Goal: Task Accomplishment & Management: Manage account settings

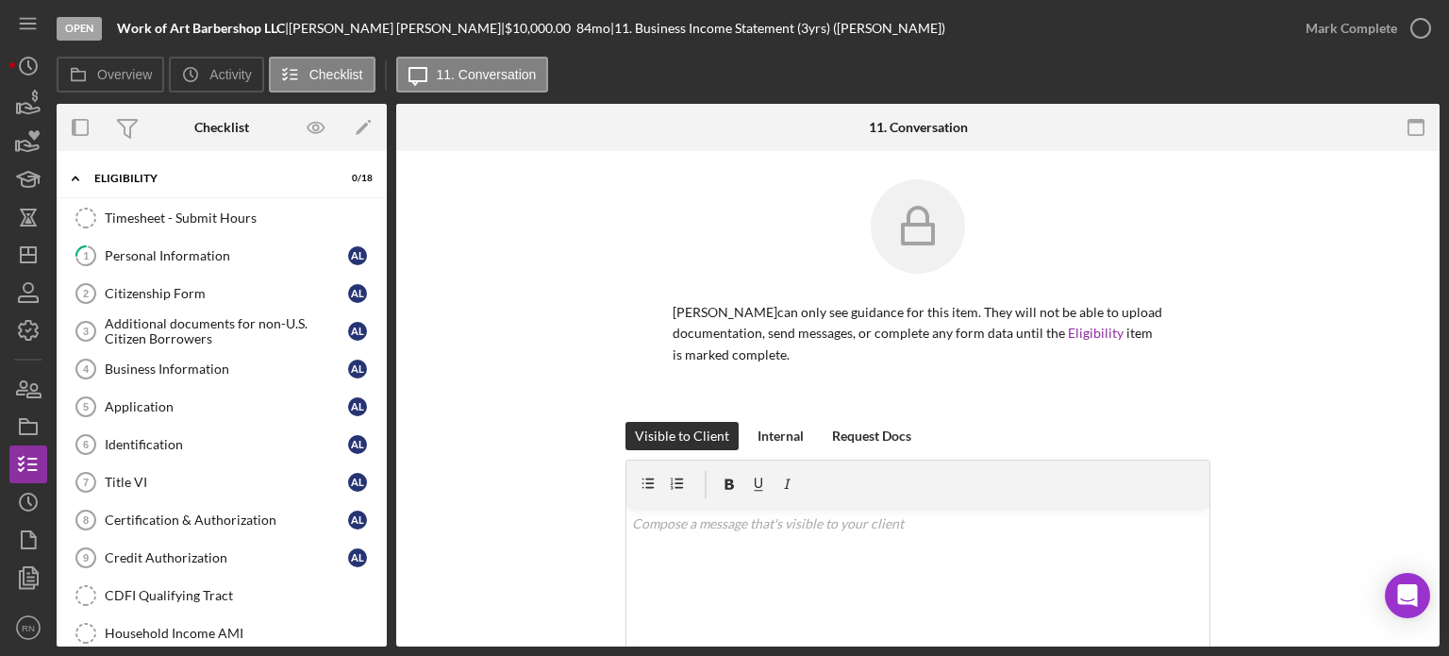
click at [1215, 307] on div "[PERSON_NAME] can only see guidance for this item. They will not be able to upl…" at bounding box center [918, 300] width 987 height 242
click at [23, 250] on icon "Icon/Dashboard" at bounding box center [28, 254] width 47 height 47
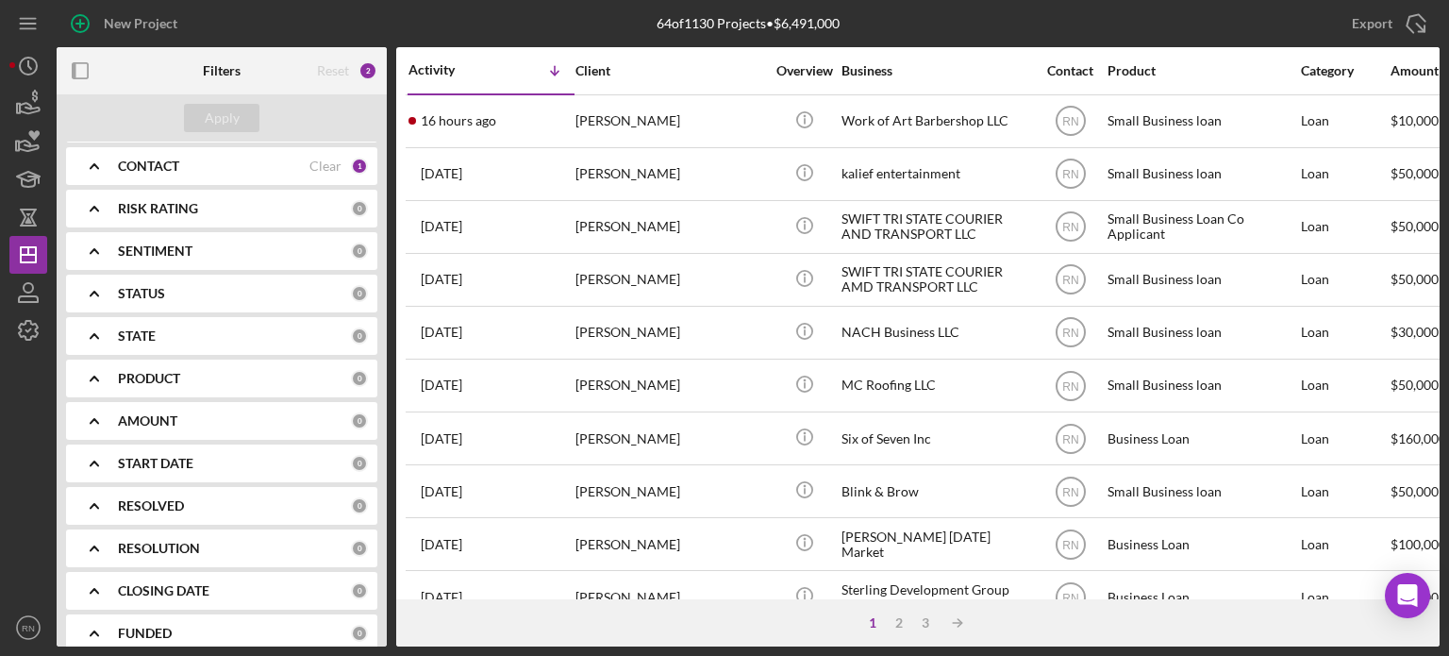
scroll to position [275, 0]
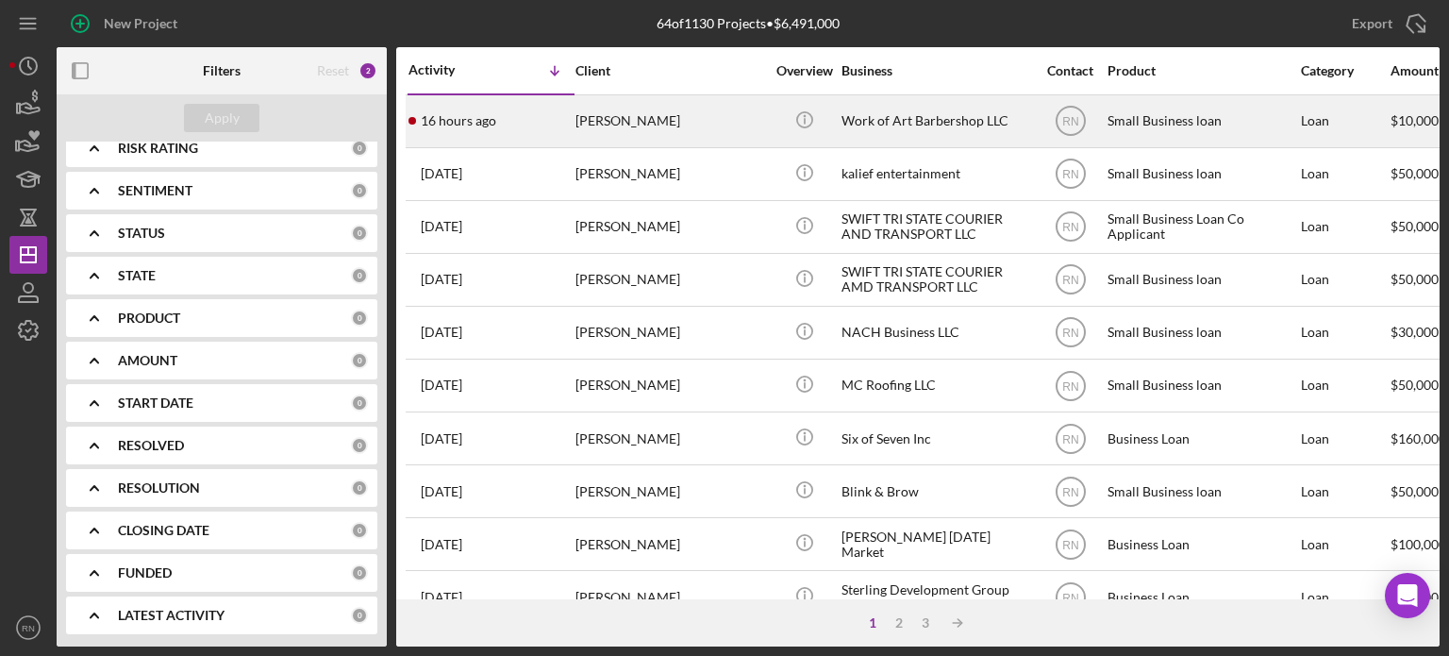
click at [636, 120] on div "[PERSON_NAME]" at bounding box center [669, 121] width 189 height 50
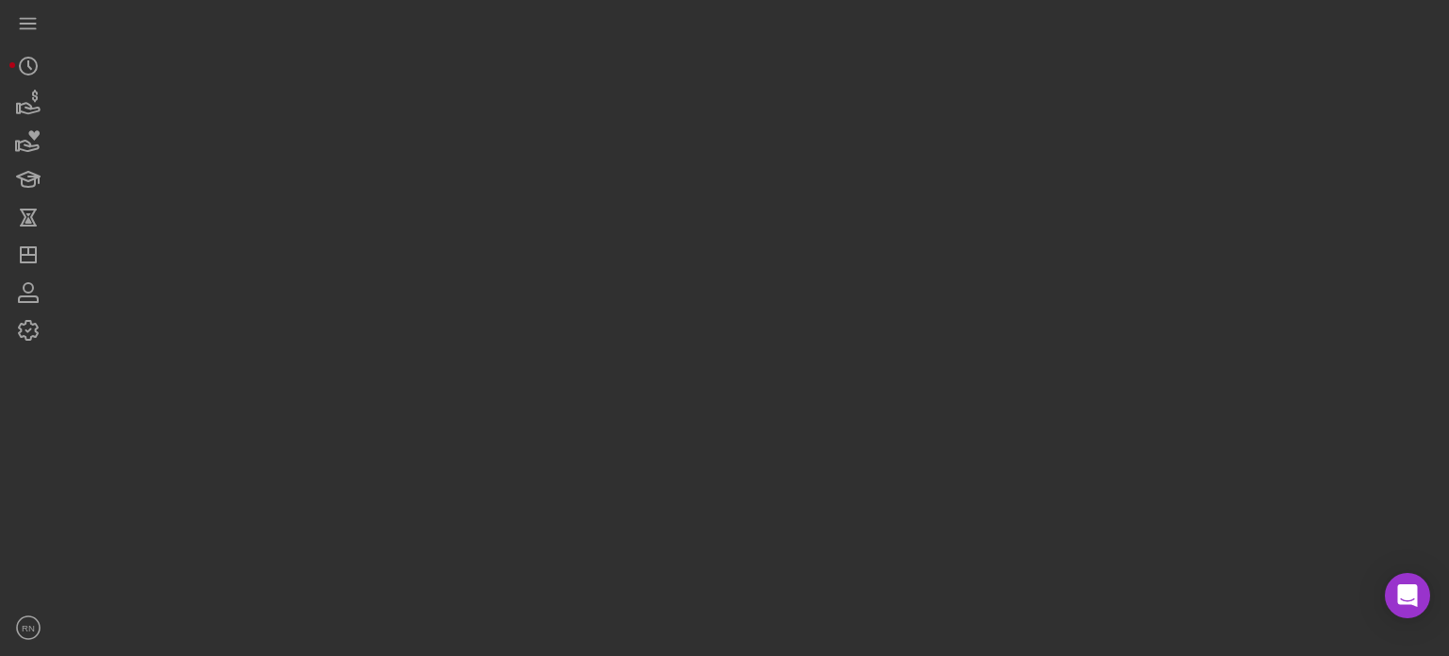
click at [636, 120] on div at bounding box center [748, 323] width 1383 height 646
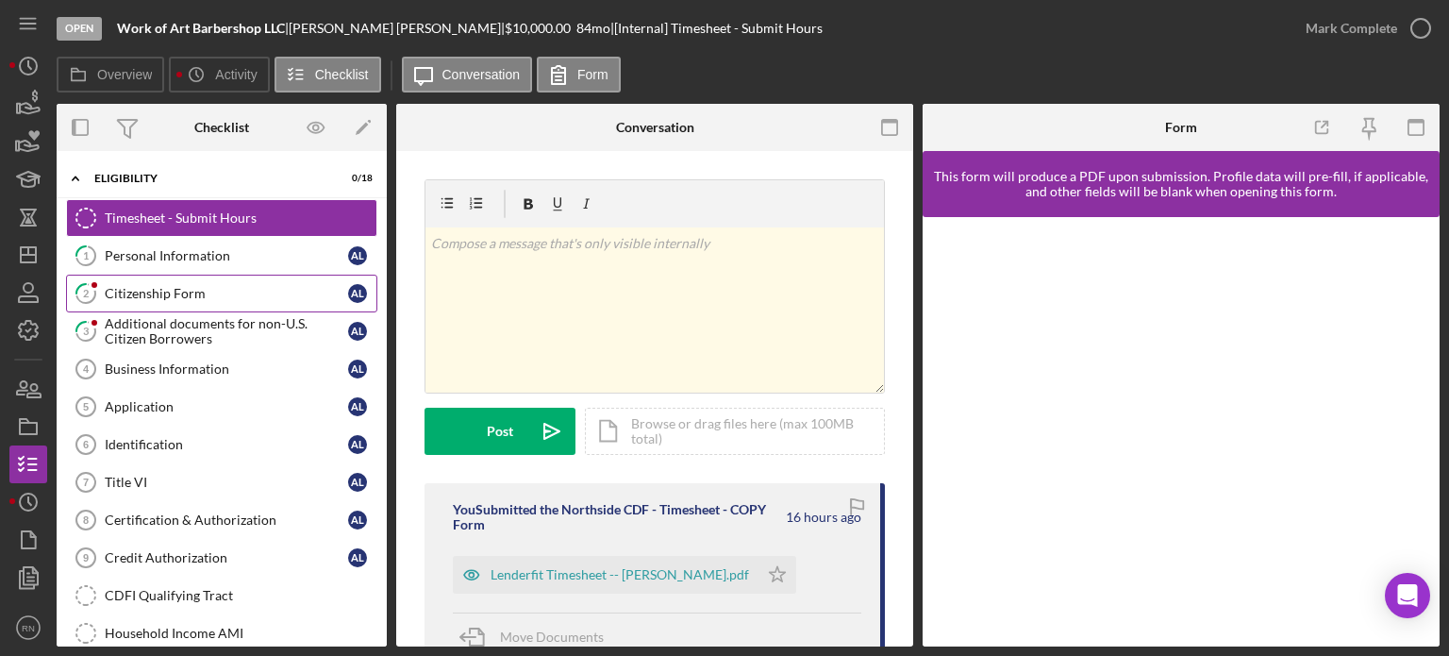
click at [225, 290] on div "Citizenship Form" at bounding box center [226, 293] width 243 height 15
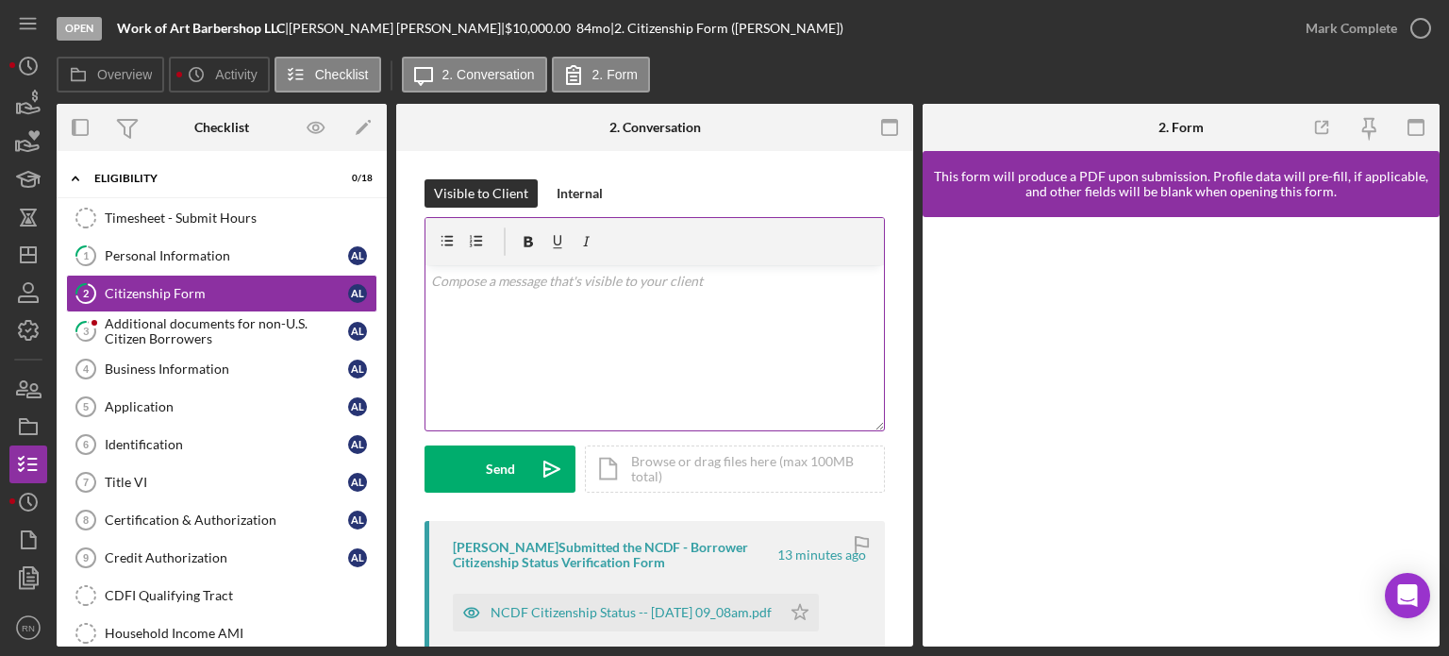
click at [689, 377] on div "v Color teal Color pink Remove color Add row above Add row below Add column bef…" at bounding box center [654, 347] width 458 height 165
click at [240, 324] on div "Additional documents for non-U.S. Citizen Borrowers" at bounding box center [226, 331] width 243 height 30
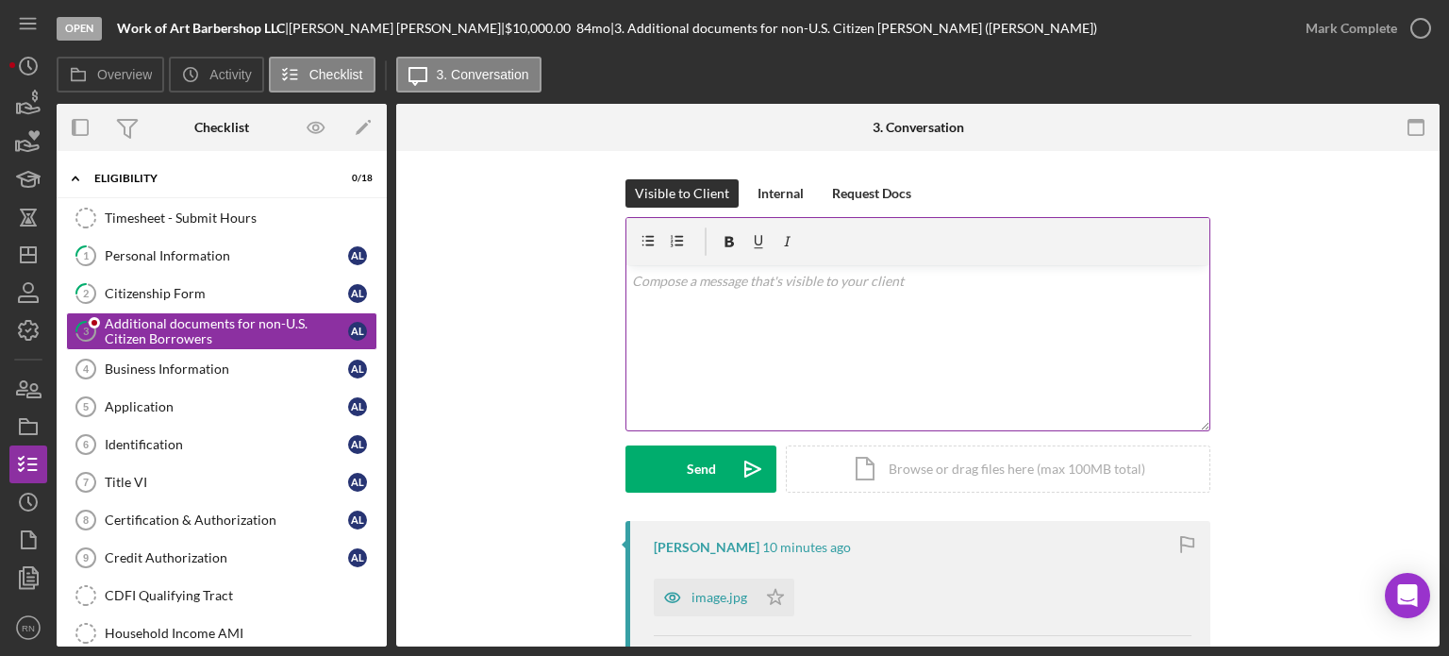
scroll to position [94, 0]
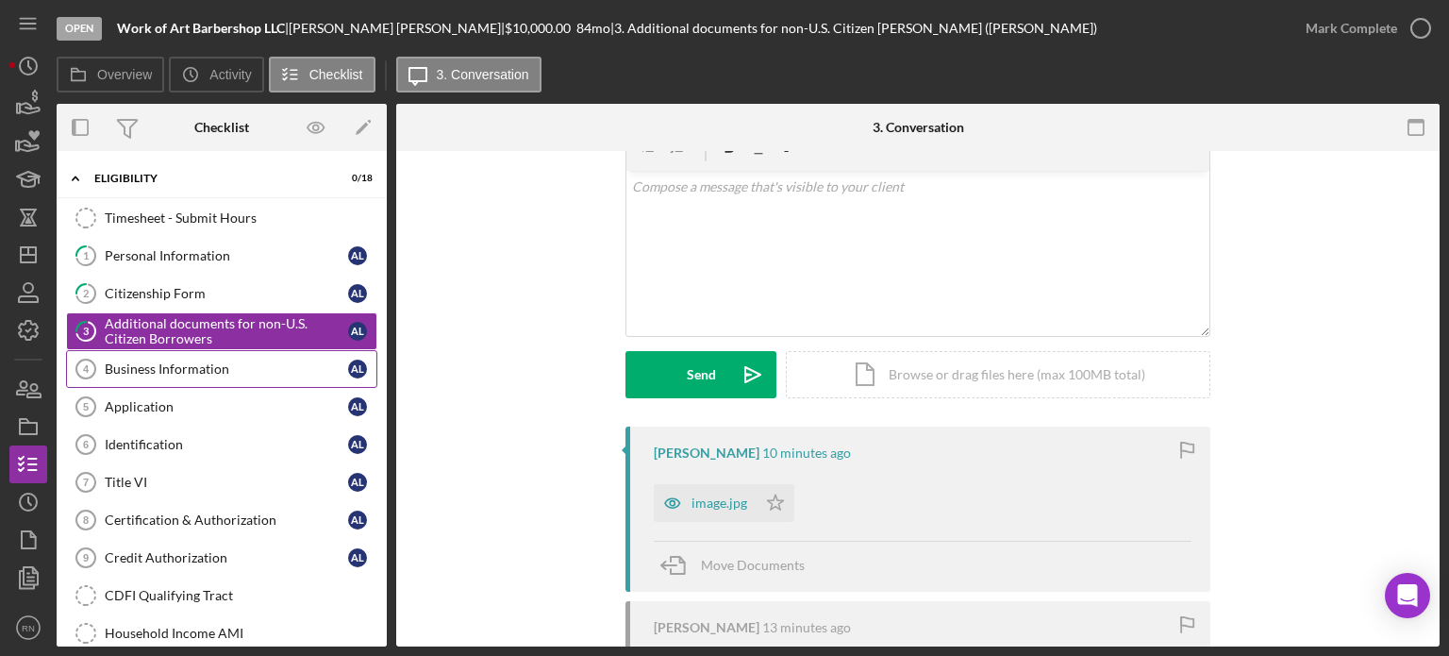
click at [161, 368] on div "Business Information" at bounding box center [226, 368] width 243 height 15
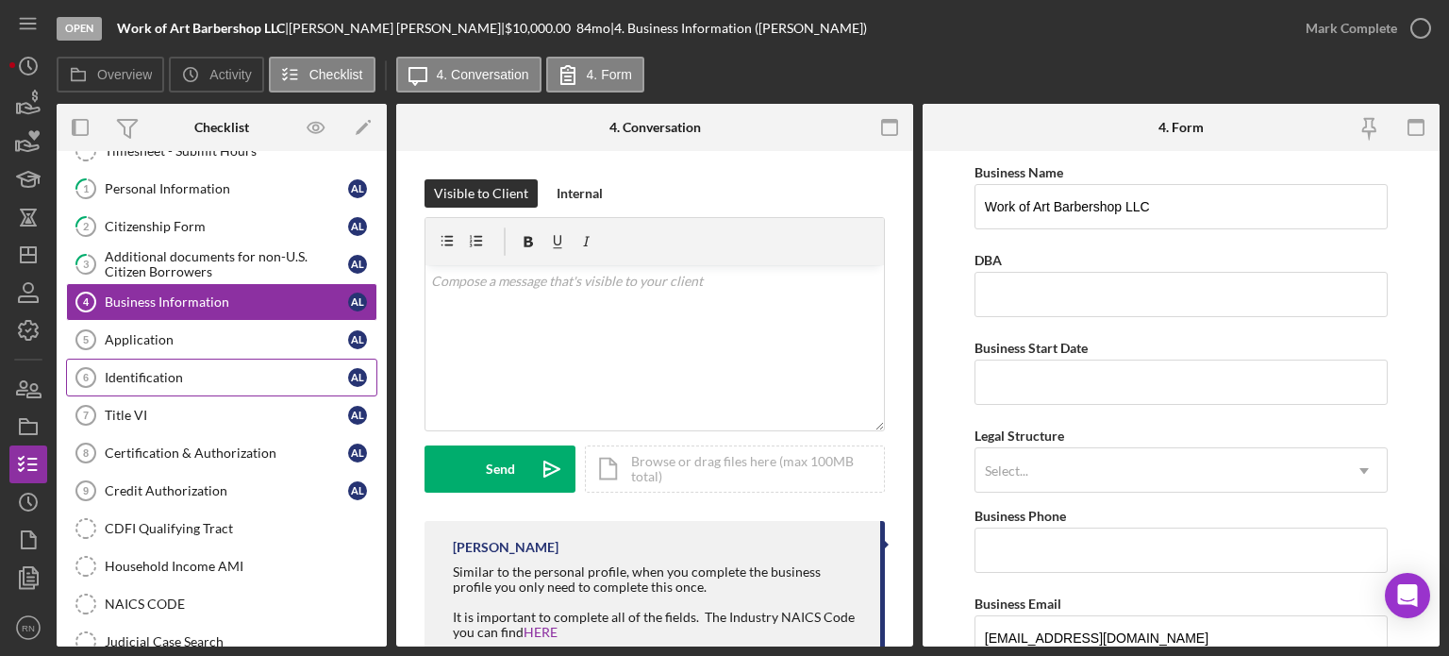
scroll to position [189, 0]
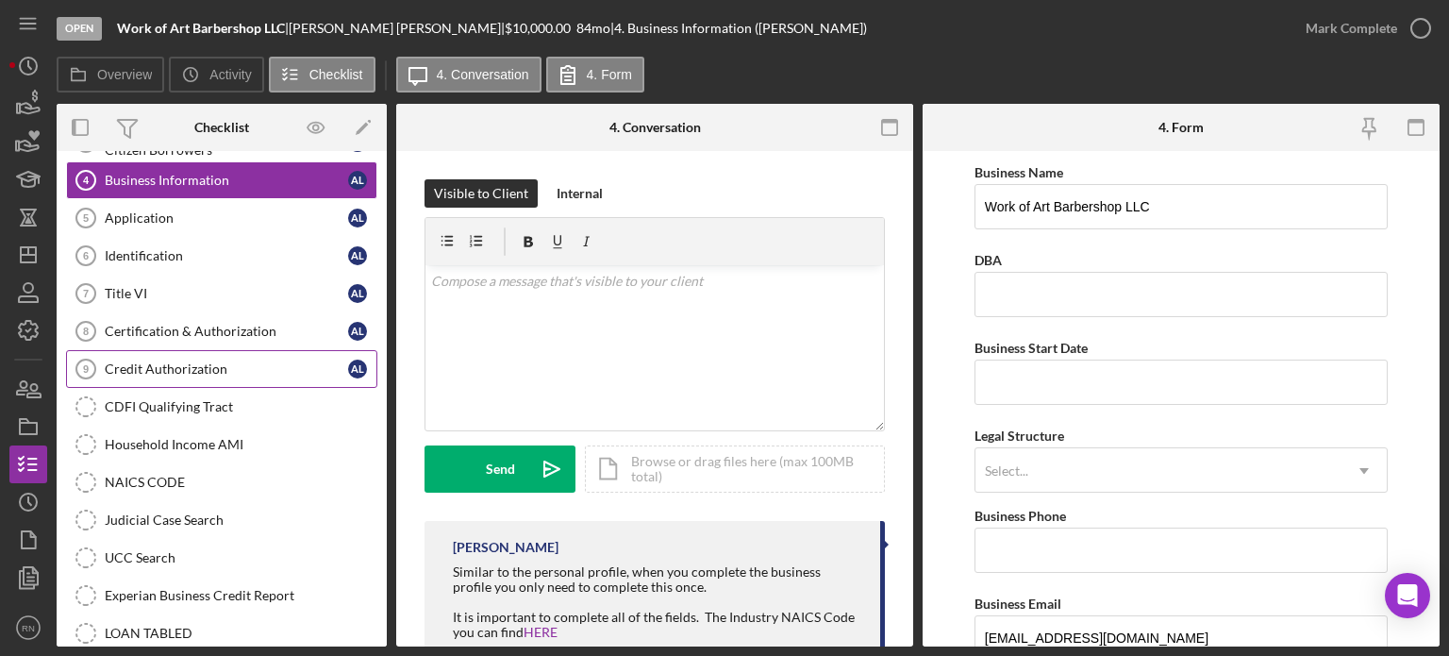
click at [217, 371] on div "Credit Authorization" at bounding box center [226, 368] width 243 height 15
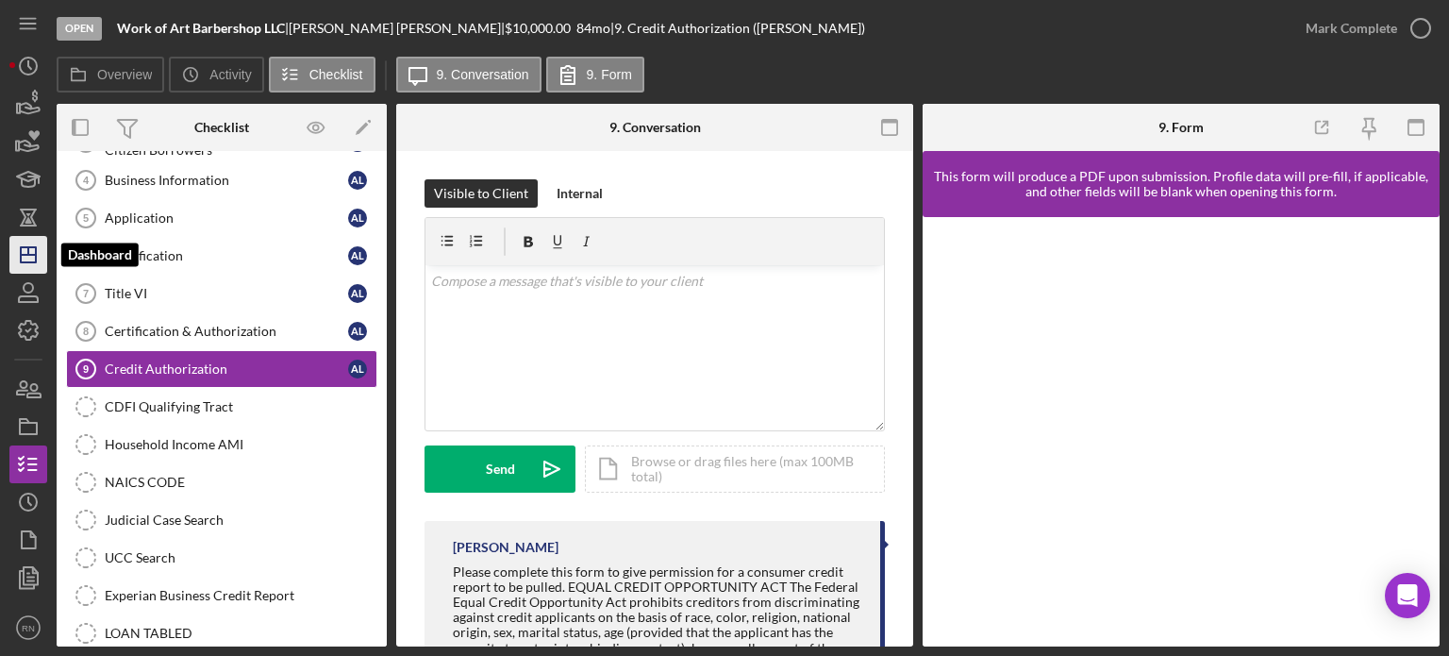
click at [24, 267] on icon "Icon/Dashboard" at bounding box center [28, 254] width 47 height 47
